Goal: Task Accomplishment & Management: Use online tool/utility

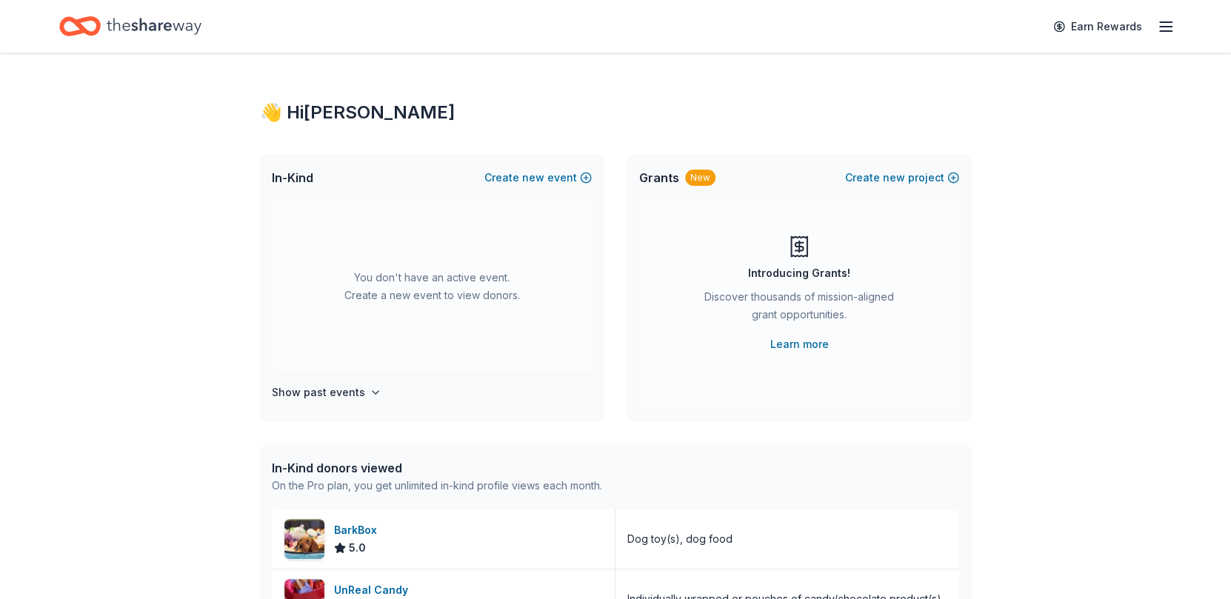
click at [922, 175] on button "Create new project" at bounding box center [902, 178] width 114 height 18
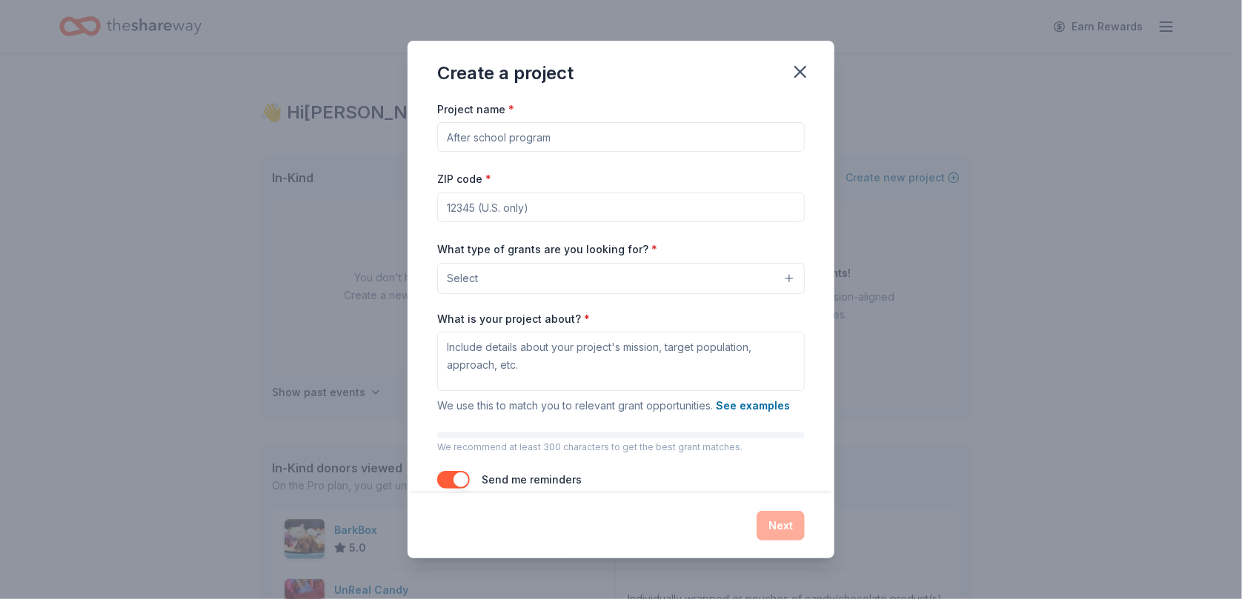
click at [557, 136] on input "Project name *" at bounding box center [620, 137] width 367 height 30
click at [517, 270] on button "Select" at bounding box center [620, 278] width 367 height 31
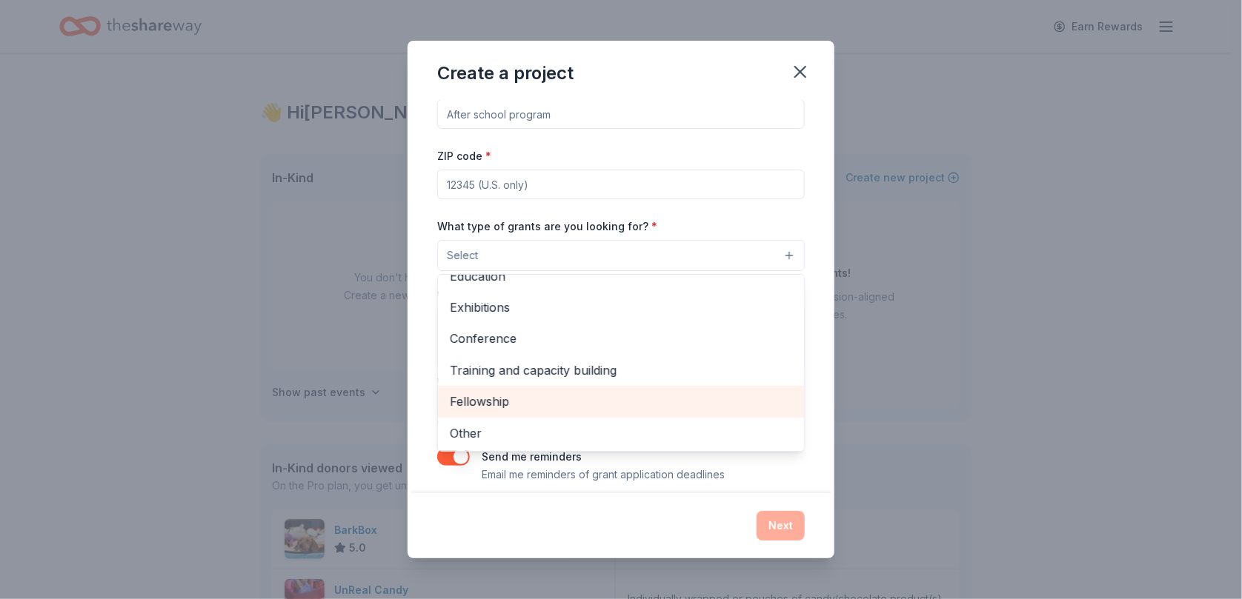
scroll to position [36, 0]
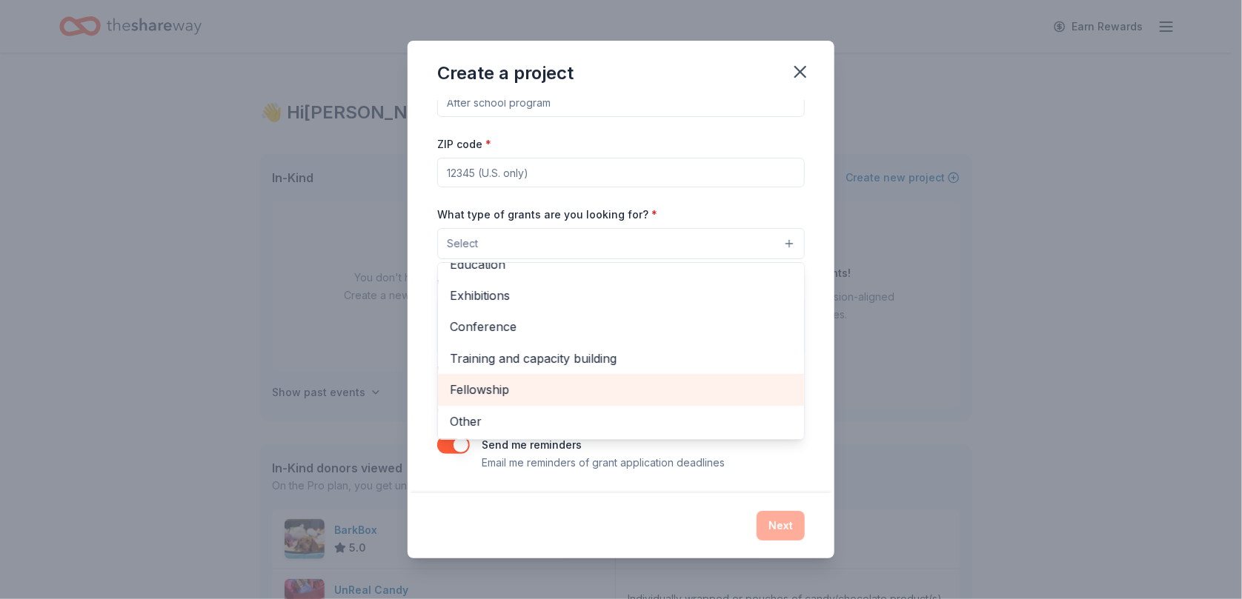
click at [470, 393] on span "Fellowship" at bounding box center [621, 389] width 342 height 19
click at [497, 391] on span "Training and capacity building" at bounding box center [621, 389] width 342 height 19
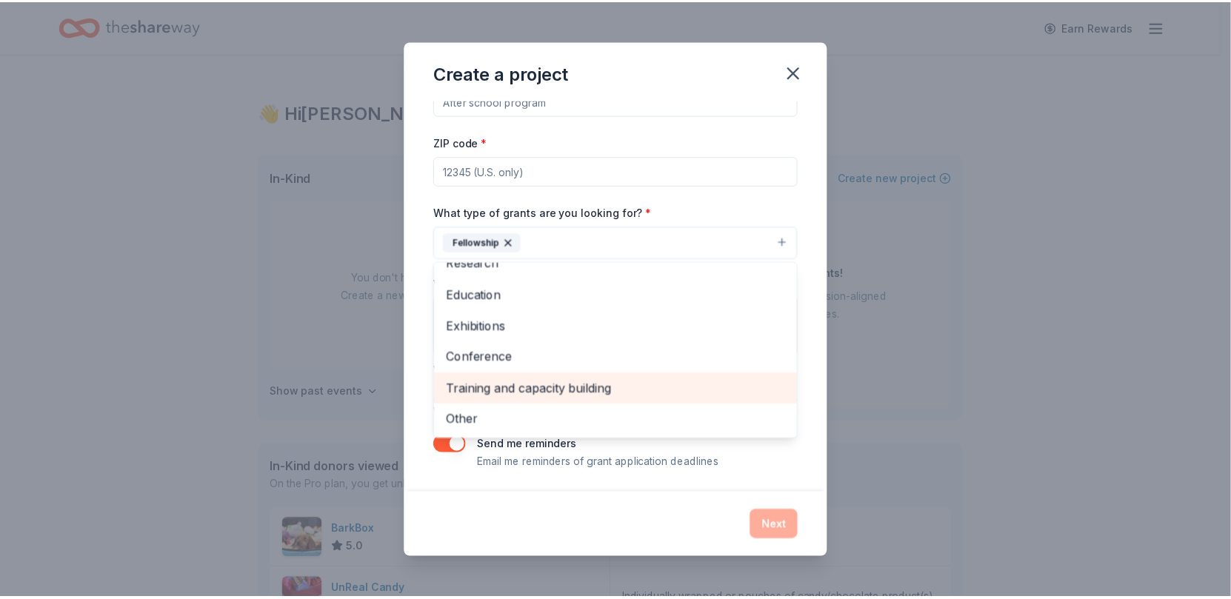
scroll to position [111, 0]
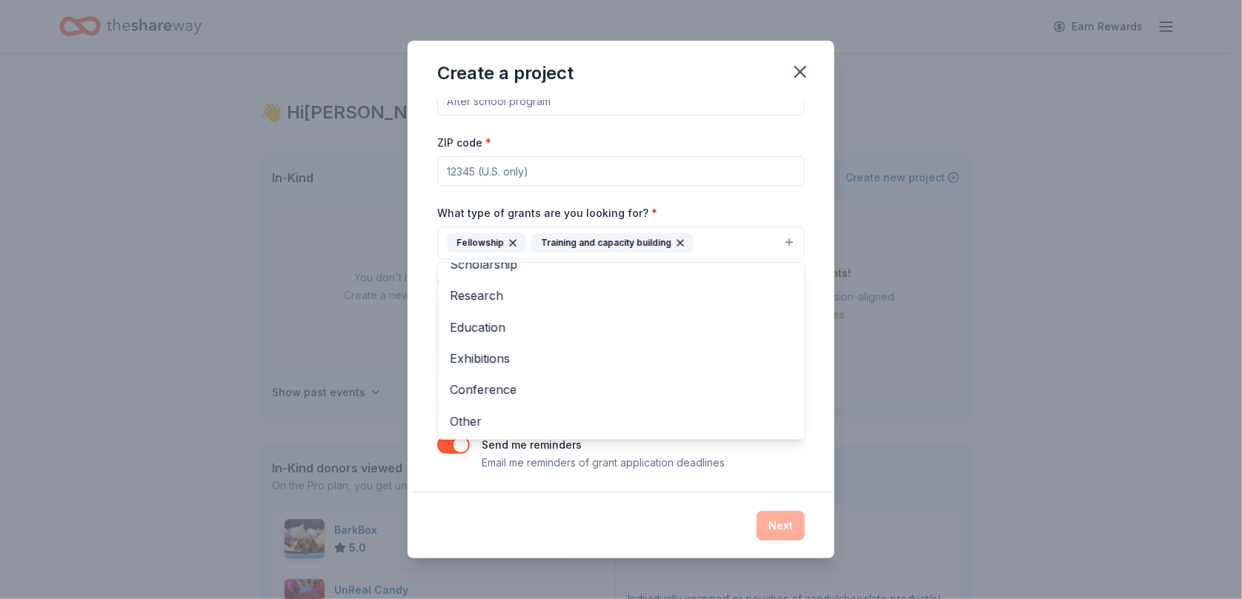
click at [510, 237] on icon "button" at bounding box center [513, 243] width 12 height 12
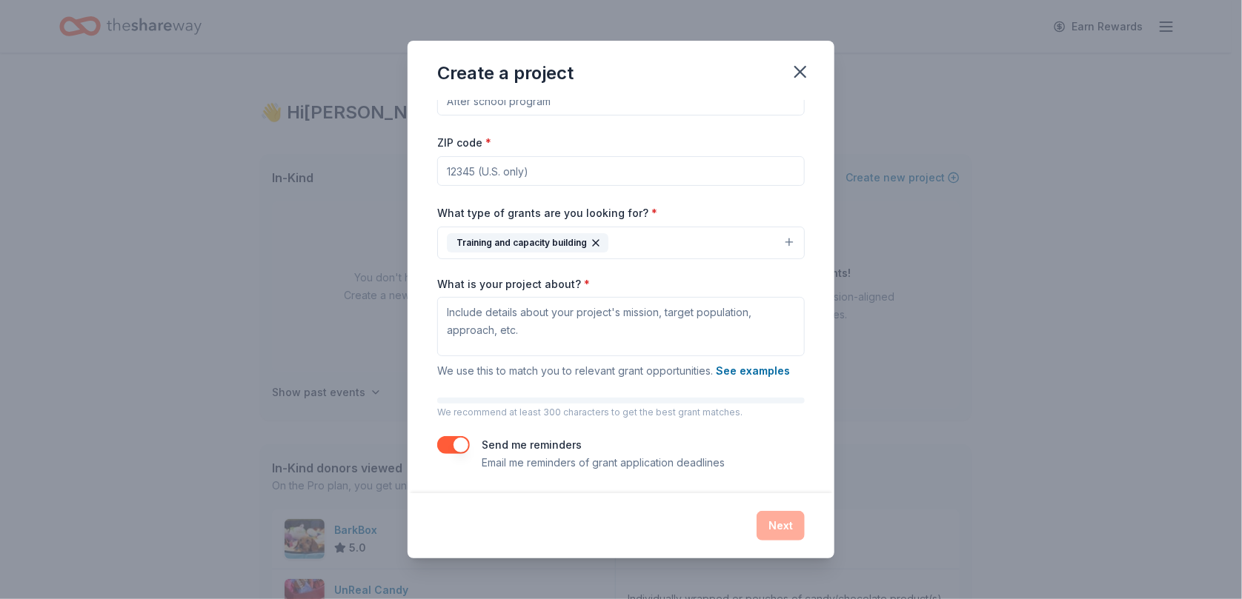
click at [743, 364] on button "See examples" at bounding box center [753, 371] width 74 height 18
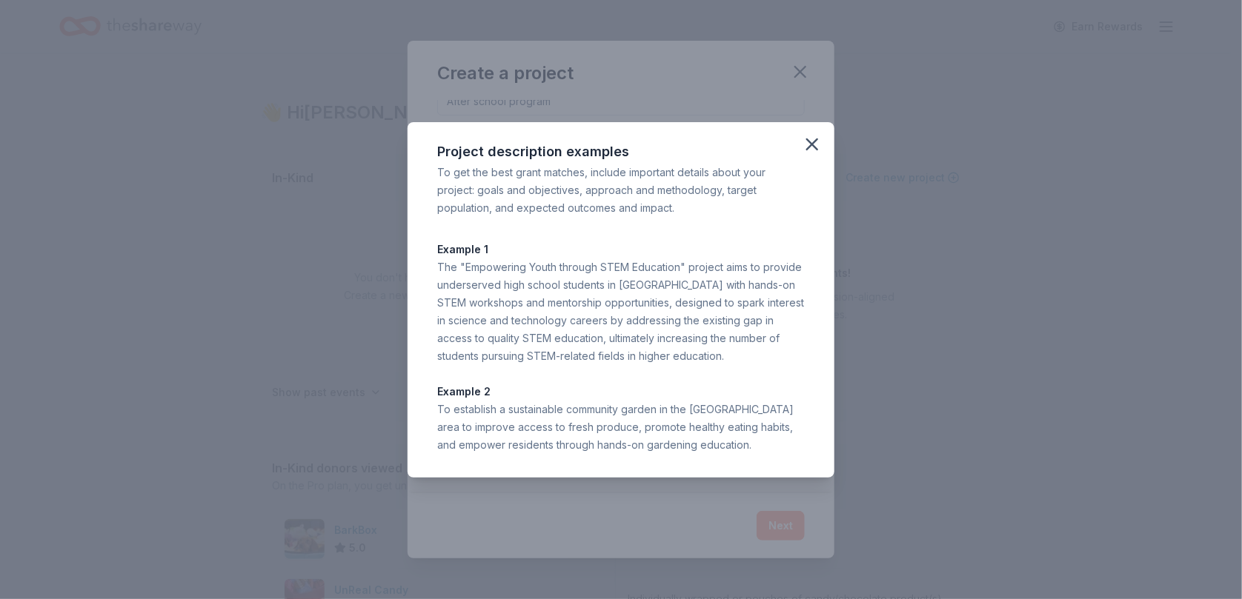
click at [813, 141] on icon "button" at bounding box center [812, 144] width 21 height 21
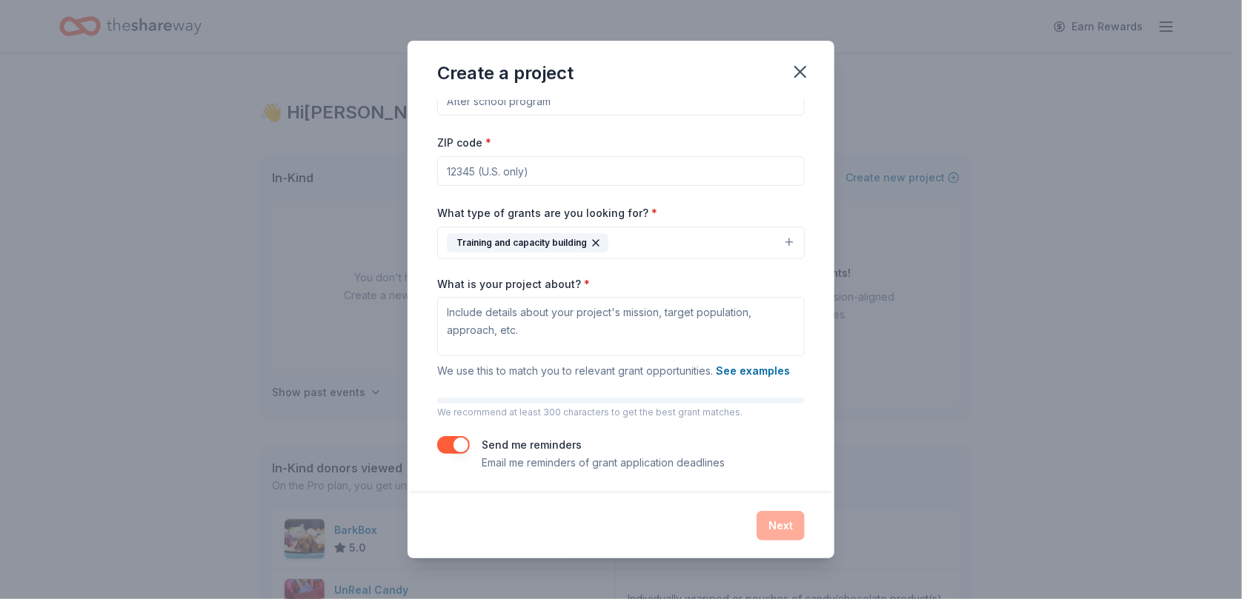
click at [797, 73] on icon "button" at bounding box center [800, 72] width 10 height 10
